Goal: Task Accomplishment & Management: Manage account settings

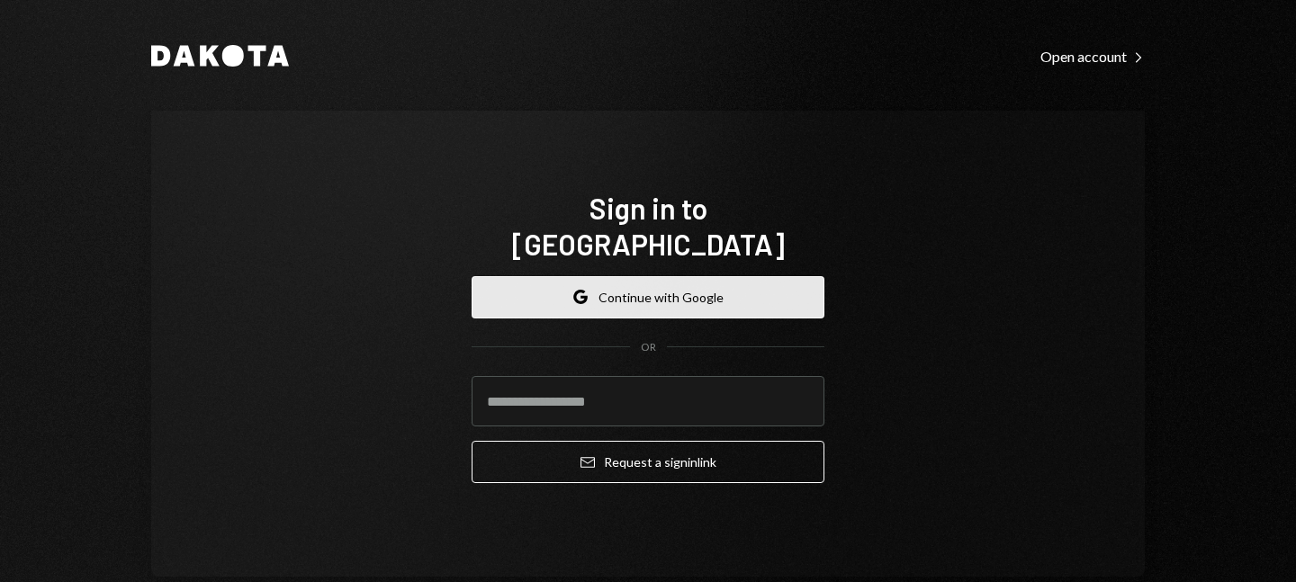
click at [599, 276] on button "Google Continue with Google" at bounding box center [648, 297] width 353 height 42
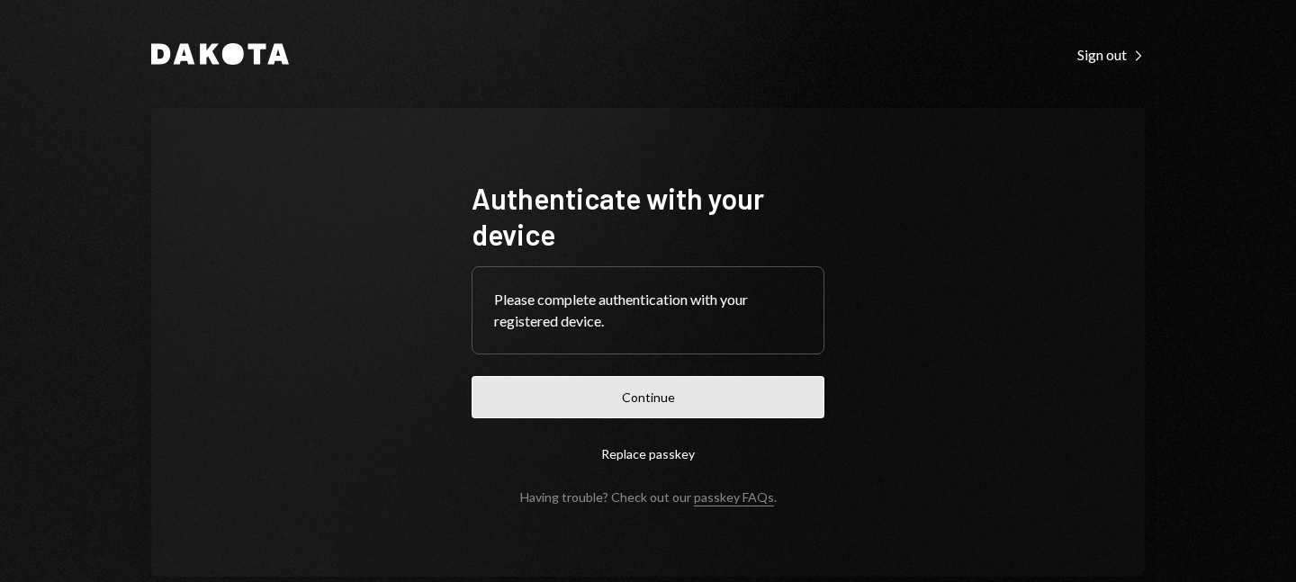
click at [656, 409] on button "Continue" at bounding box center [648, 397] width 353 height 42
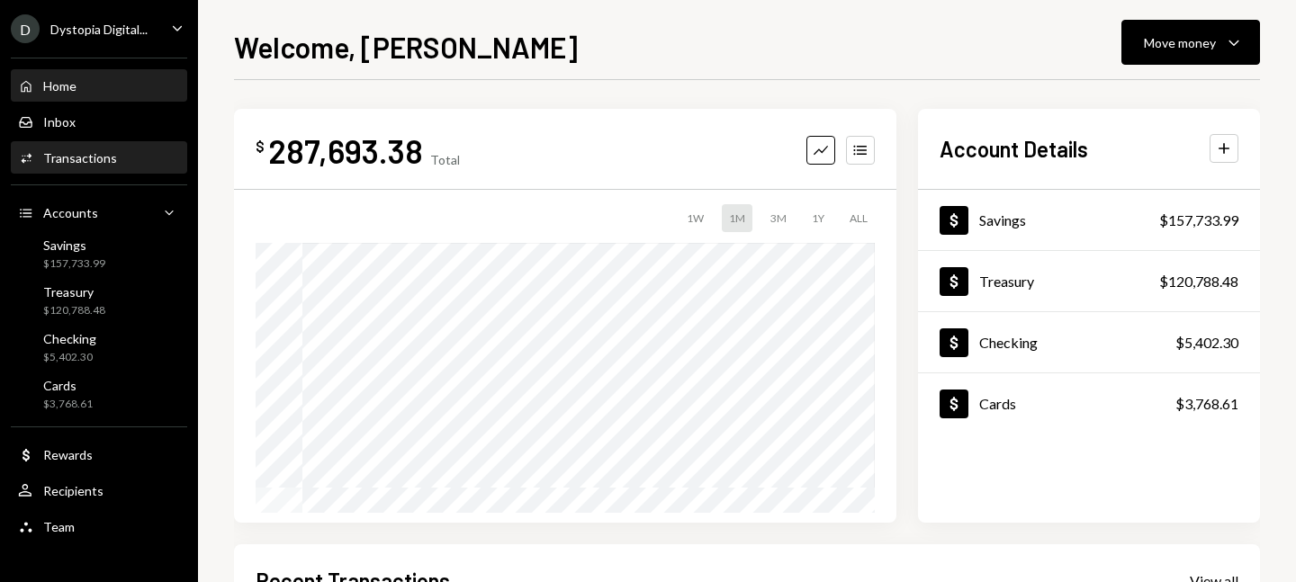
click at [85, 150] on div "Transactions" at bounding box center [80, 157] width 74 height 15
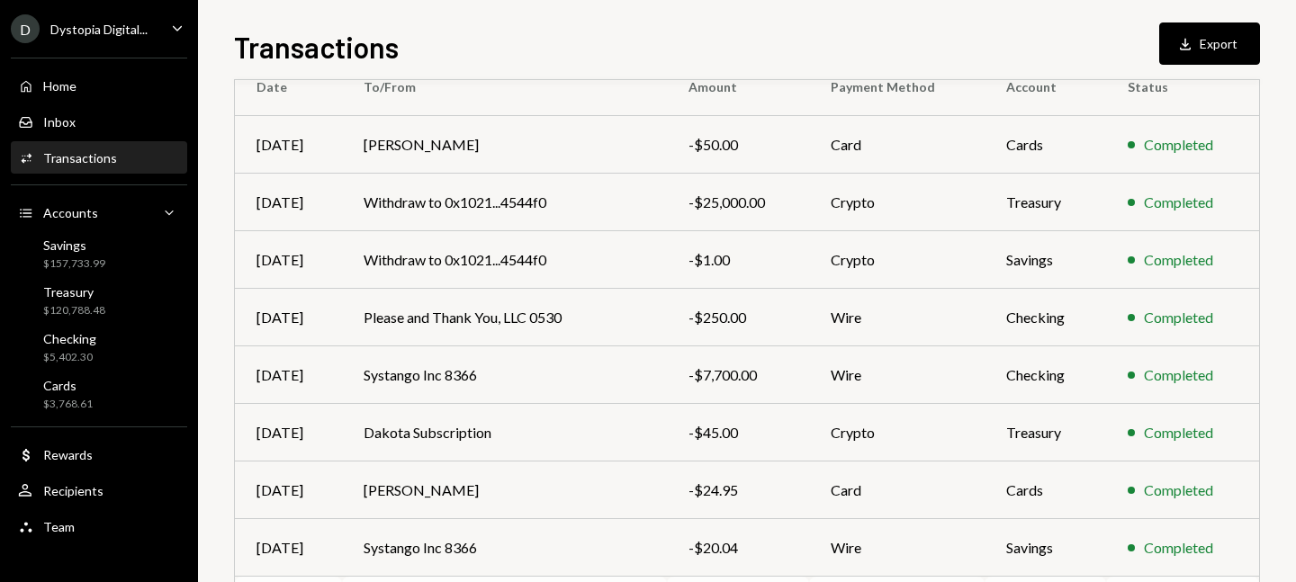
scroll to position [66, 0]
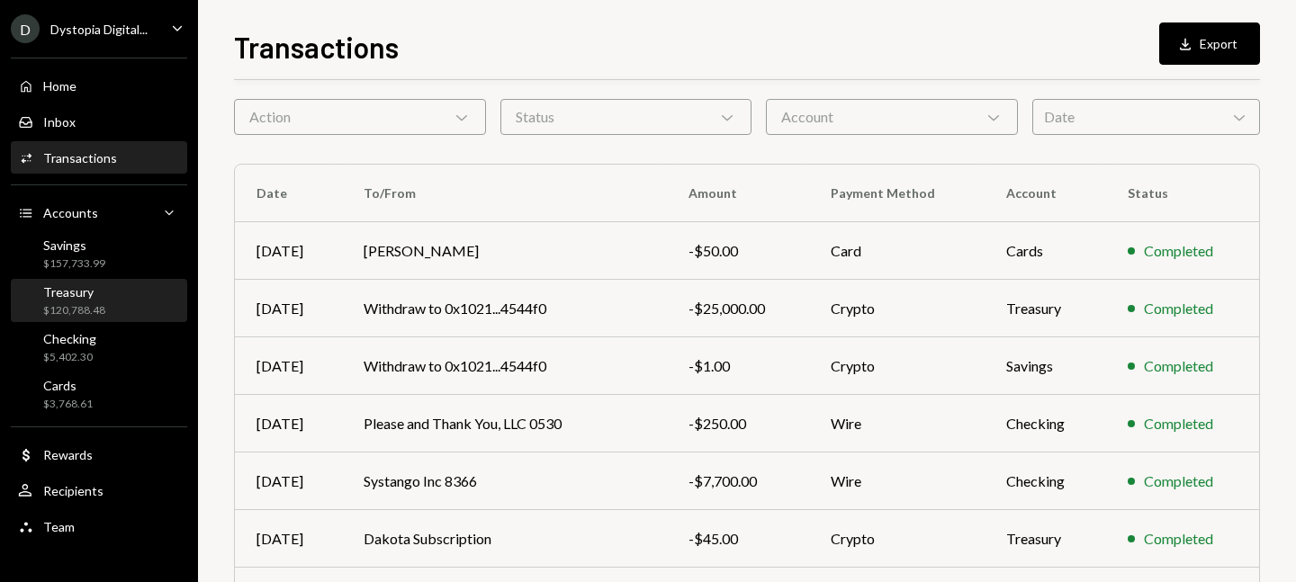
click at [123, 302] on div "Treasury $120,788.48" at bounding box center [99, 301] width 162 height 34
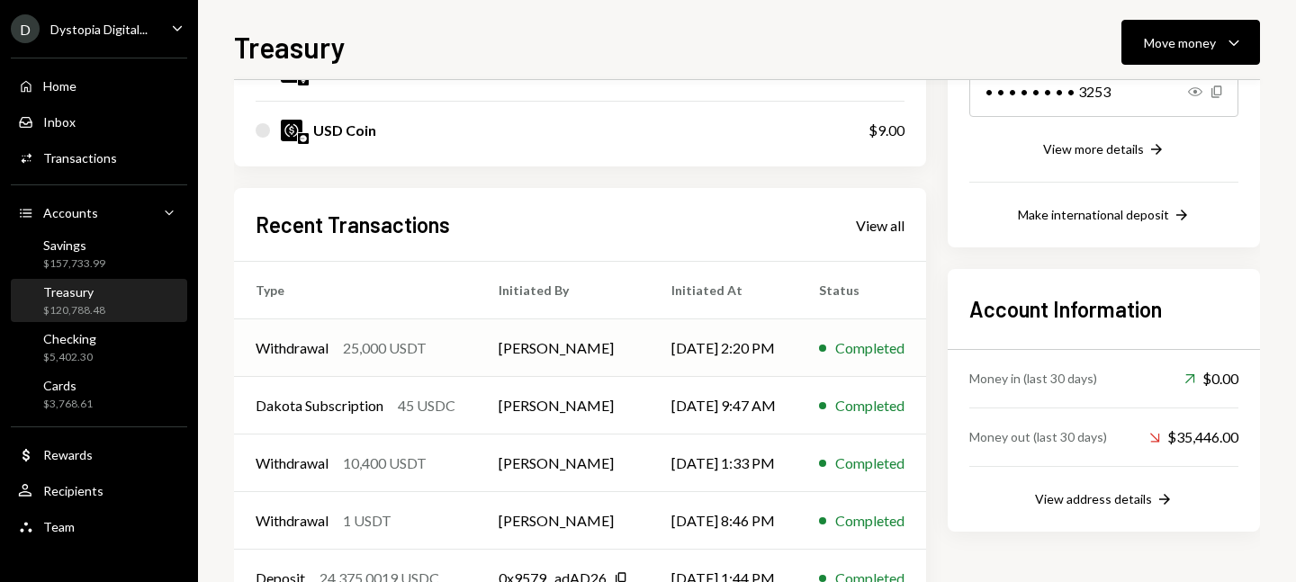
scroll to position [386, 0]
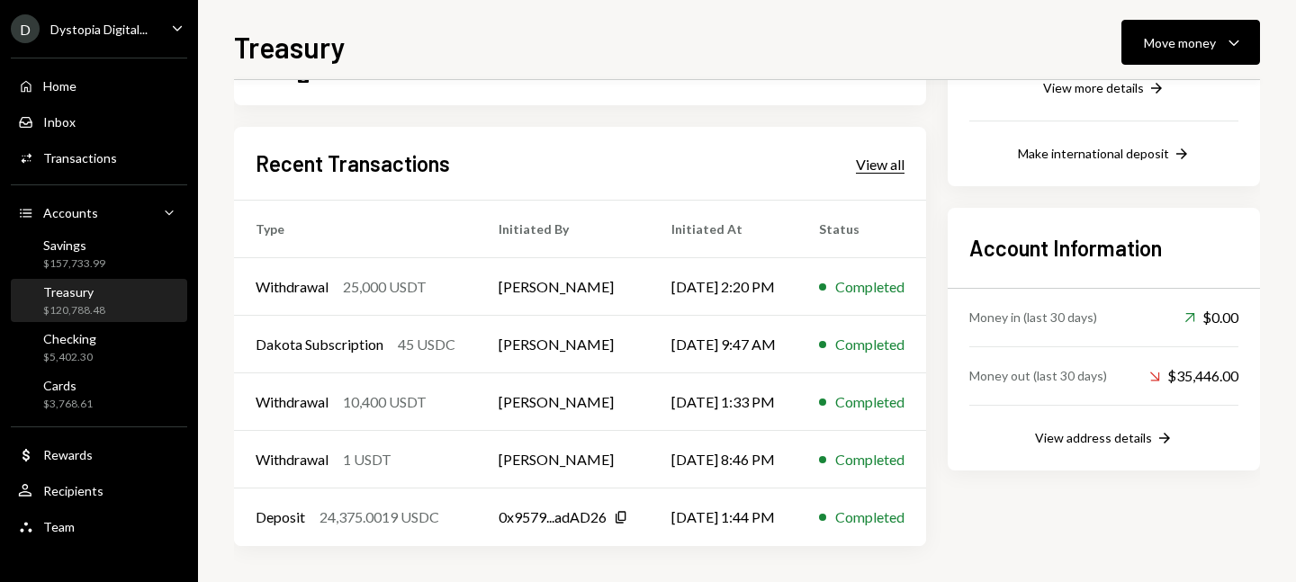
click at [899, 163] on div "View all" at bounding box center [880, 165] width 49 height 18
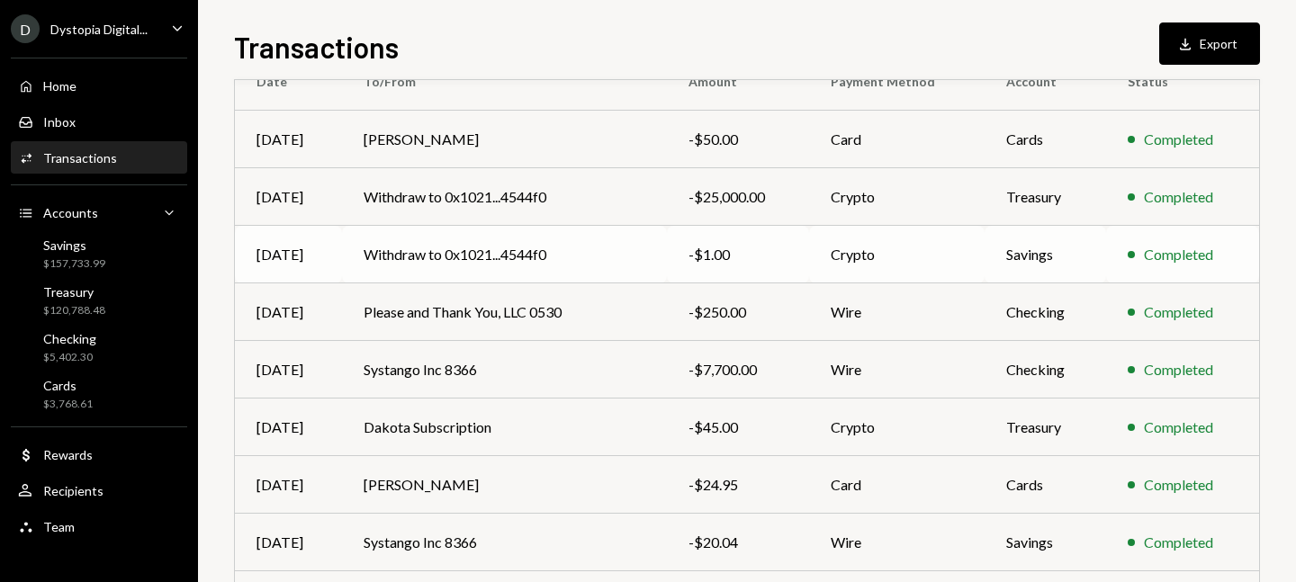
scroll to position [321, 0]
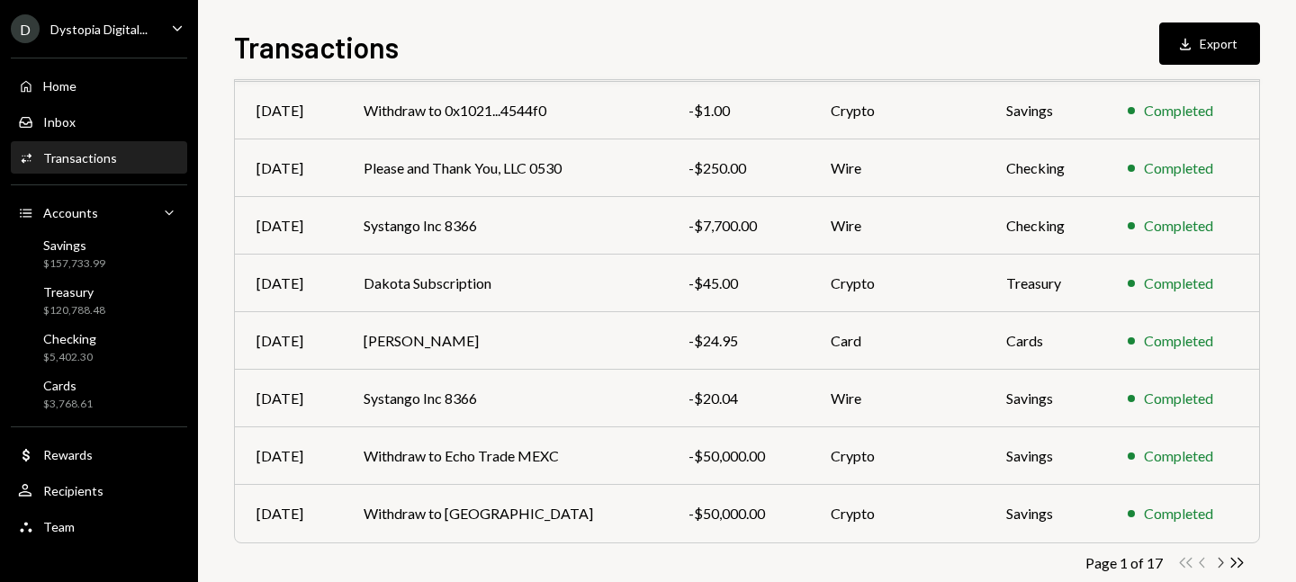
click at [1224, 565] on icon "Chevron Right" at bounding box center [1220, 563] width 17 height 17
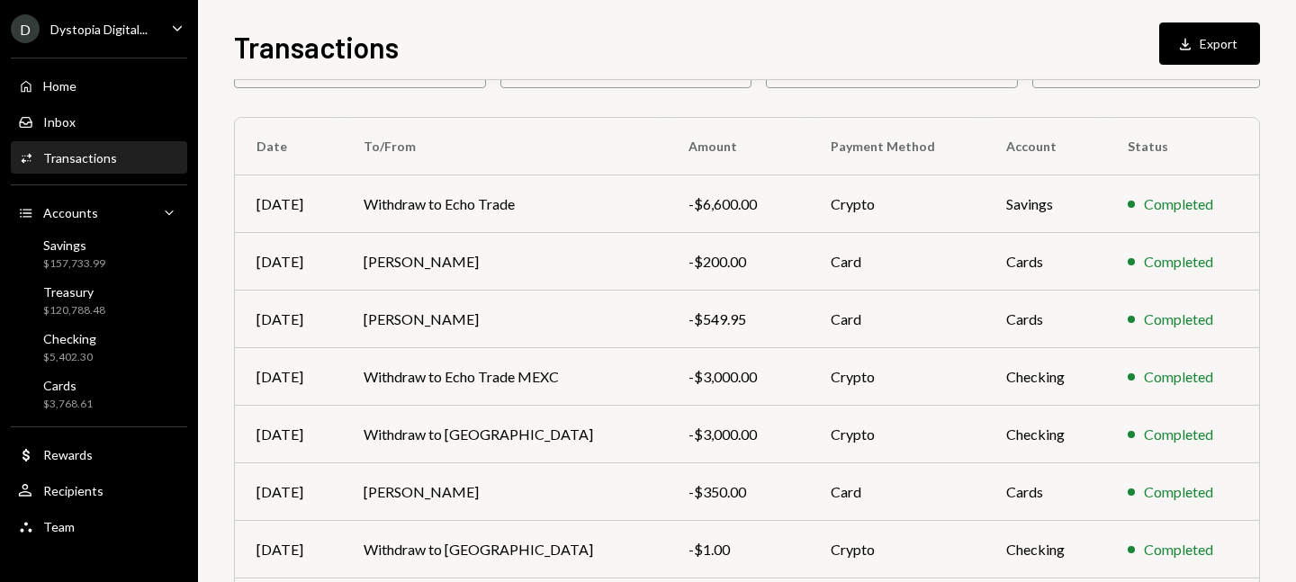
scroll to position [344, 0]
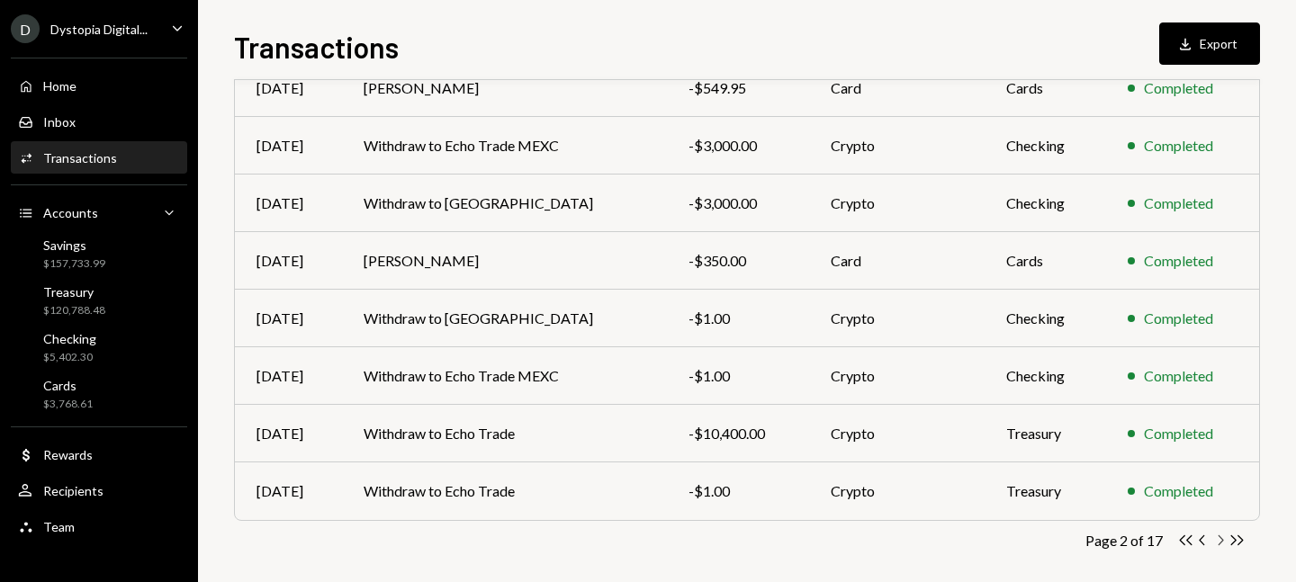
click at [1224, 540] on icon "Chevron Right" at bounding box center [1220, 540] width 17 height 17
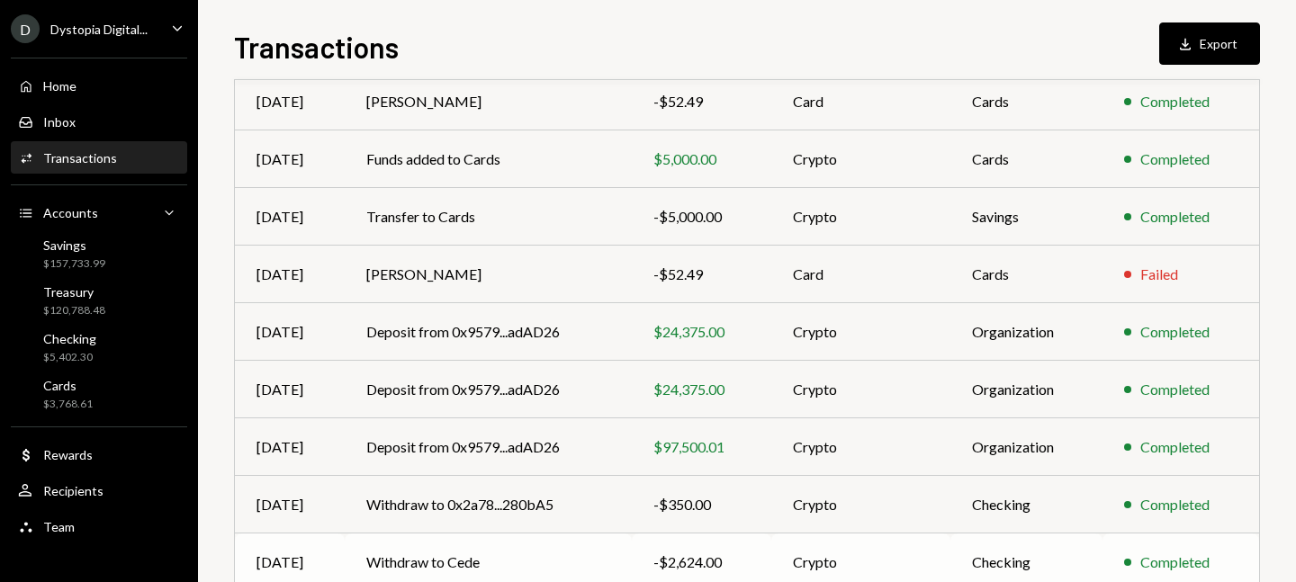
scroll to position [357, 0]
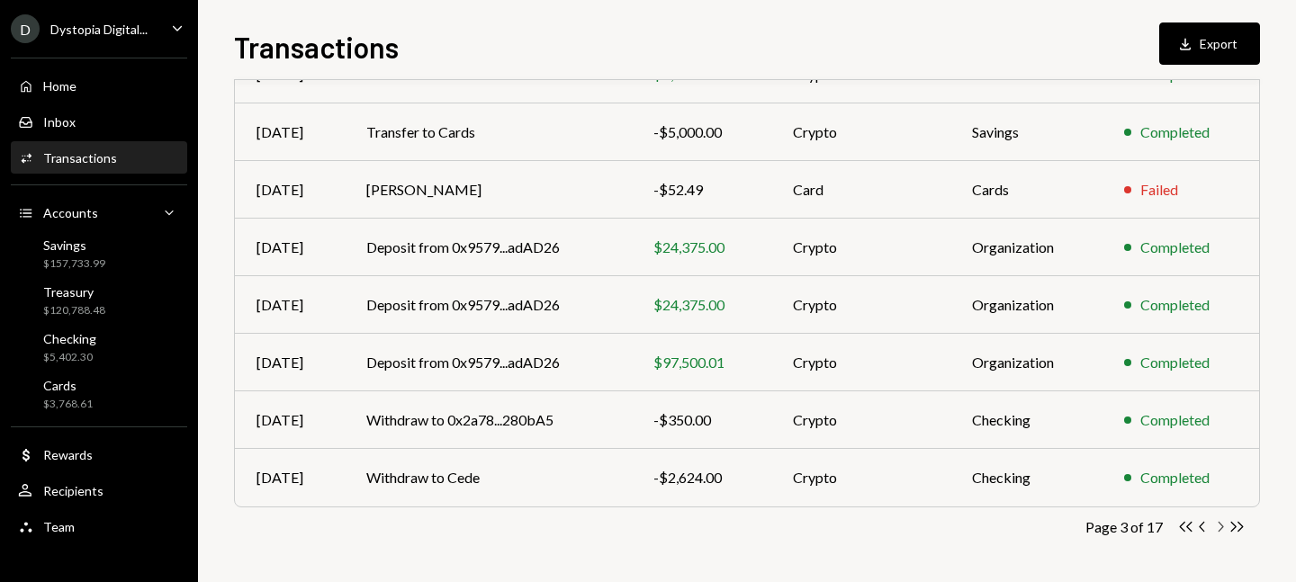
click at [1218, 528] on icon "Chevron Right" at bounding box center [1220, 527] width 17 height 17
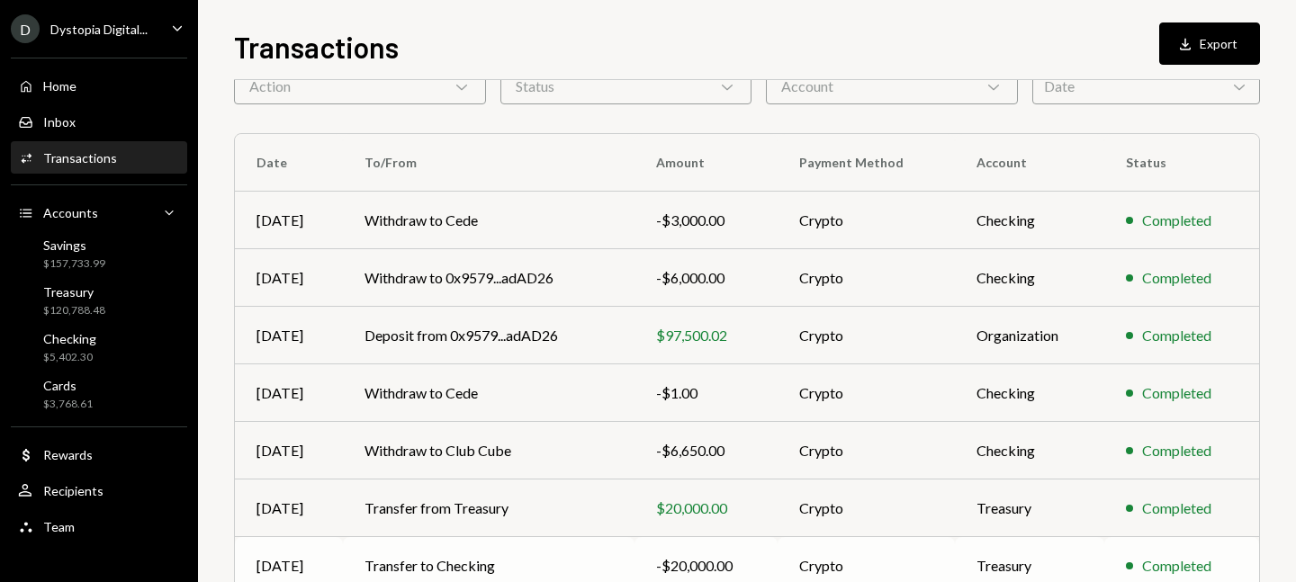
scroll to position [0, 0]
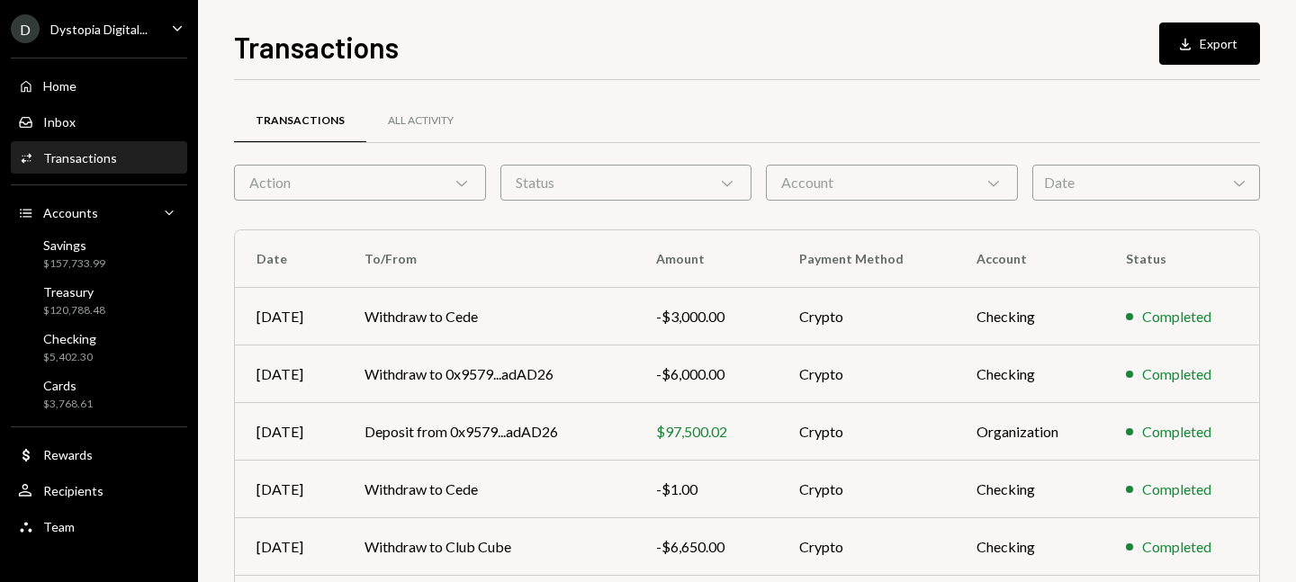
click at [101, 155] on div "Transactions" at bounding box center [80, 157] width 74 height 15
click at [102, 150] on div "Transactions" at bounding box center [80, 157] width 74 height 15
click at [627, 188] on div "Status Chevron Down" at bounding box center [627, 183] width 252 height 36
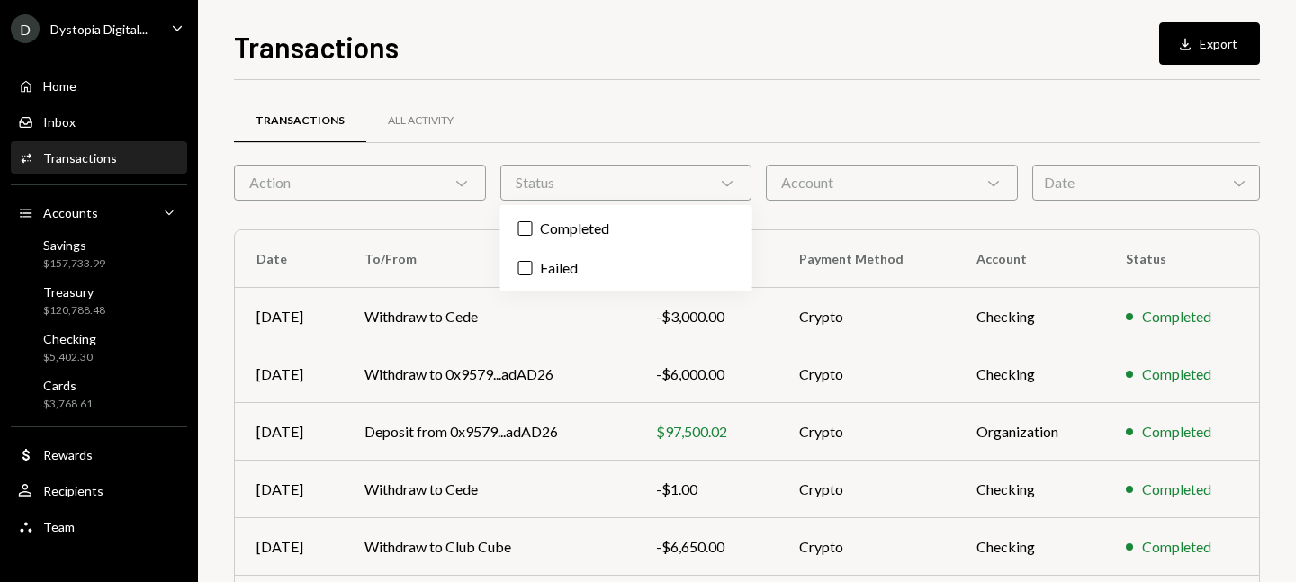
click at [915, 196] on div "Account Chevron Down" at bounding box center [892, 183] width 252 height 36
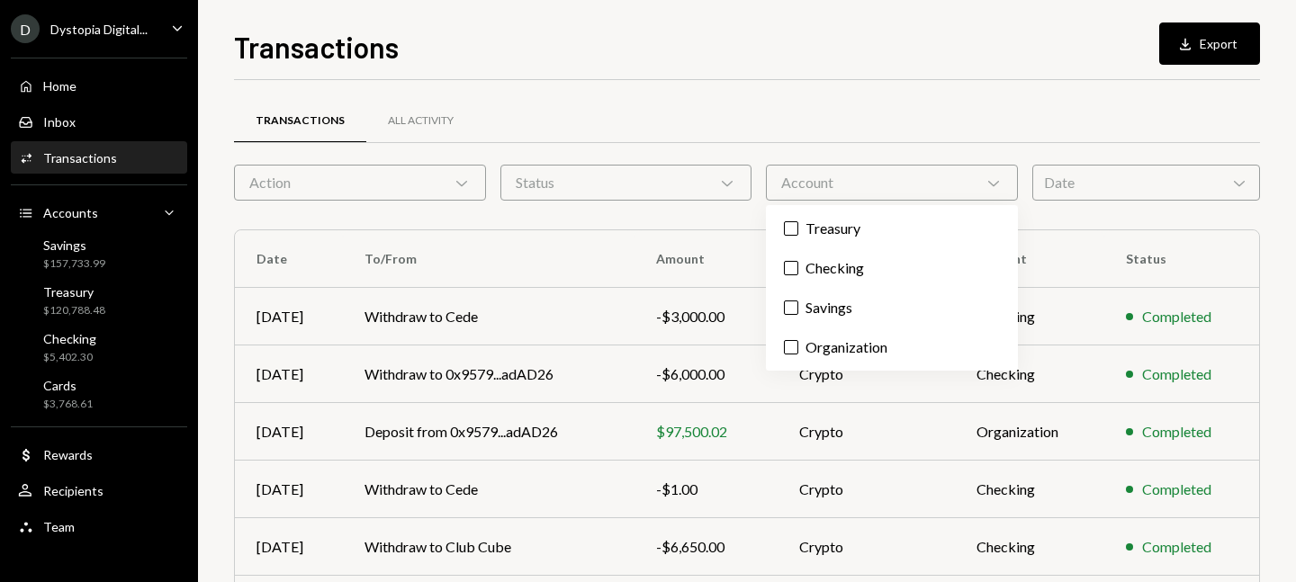
click at [1096, 174] on div "Date Chevron Down" at bounding box center [1147, 183] width 228 height 36
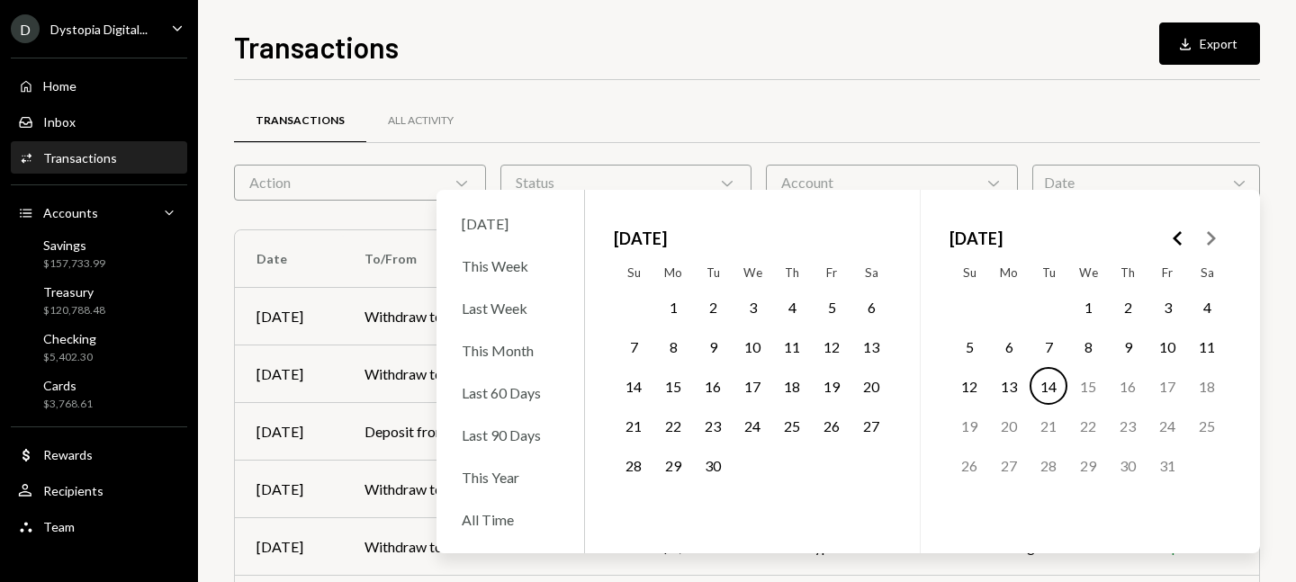
click at [1179, 240] on icon "Go to the Previous Month" at bounding box center [1179, 239] width 22 height 22
click at [1223, 236] on button "Go to the Next Month" at bounding box center [1211, 238] width 32 height 32
click at [1219, 236] on icon "Go to the Next Month" at bounding box center [1211, 239] width 22 height 22
click at [753, 305] on button "3" at bounding box center [753, 307] width 38 height 38
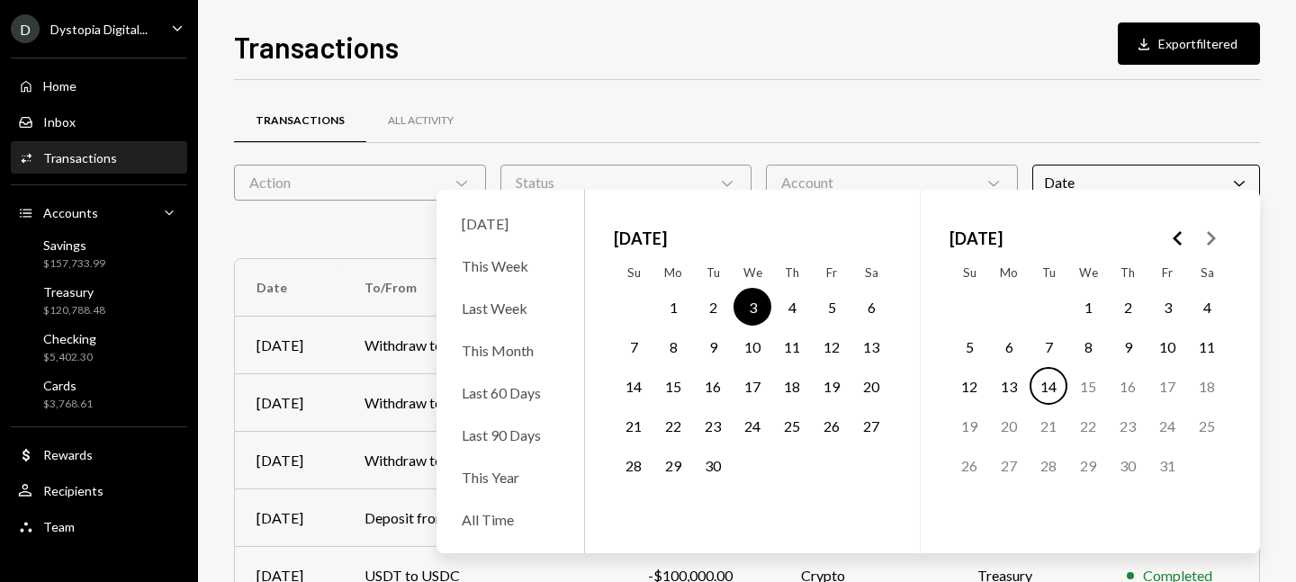
click at [970, 62] on div "Transactions Download Export filtered" at bounding box center [747, 45] width 1026 height 40
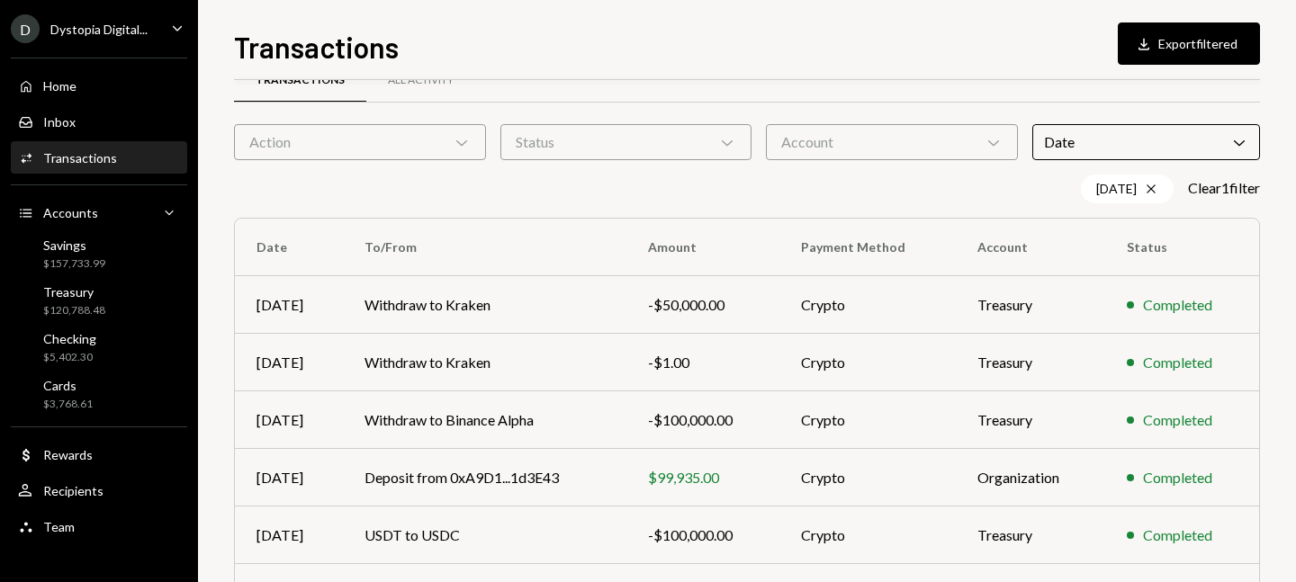
scroll to position [50, 0]
